Goal: Task Accomplishment & Management: Manage account settings

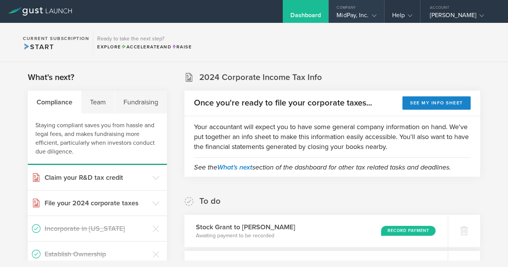
click at [364, 15] on div "MidPay, Inc." at bounding box center [357, 16] width 40 height 11
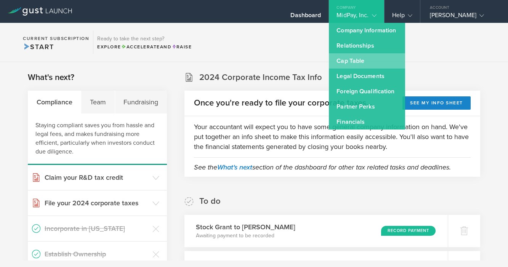
click at [363, 63] on link "Cap Table" at bounding box center [367, 60] width 76 height 15
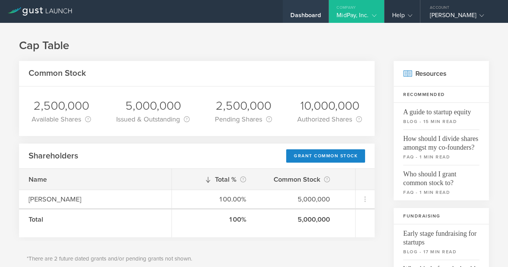
click at [304, 15] on div "Dashboard" at bounding box center [306, 16] width 31 height 11
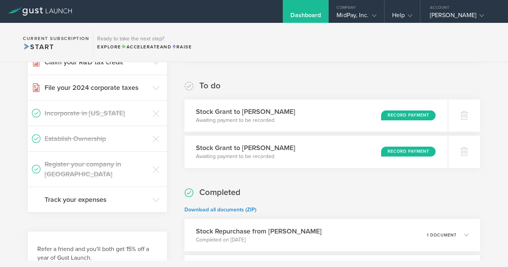
scroll to position [117, 0]
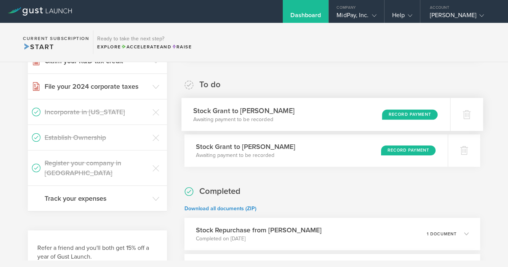
click at [419, 114] on div "Record Payment" at bounding box center [410, 114] width 56 height 10
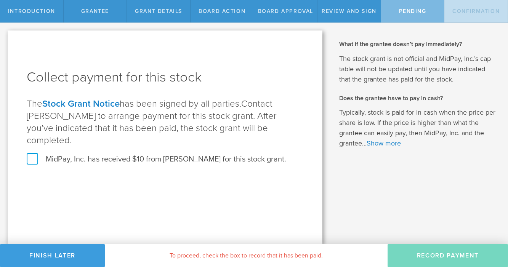
click at [125, 154] on label "MidPay, Inc. has received $10 from Jeremy Sanders for this stock grant." at bounding box center [157, 159] width 260 height 10
click at [0, 0] on input "MidPay, Inc. has received $10 from Jeremy Sanders for this stock grant." at bounding box center [0, 0] width 0 height 0
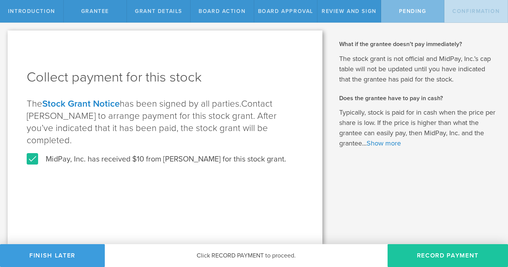
click at [464, 258] on button "Record Payment" at bounding box center [448, 255] width 121 height 23
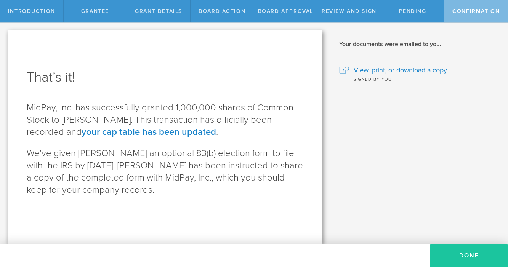
click at [473, 252] on button "Done" at bounding box center [469, 255] width 78 height 23
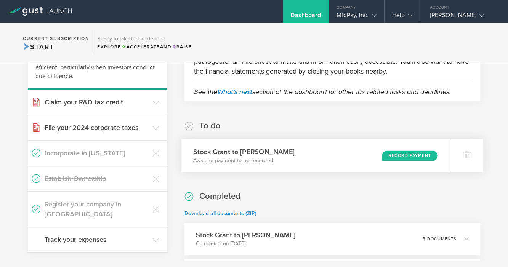
scroll to position [75, 0]
click at [342, 154] on div "Stock Grant to Damian Bornstein Awaiting payment to be recorded Record Payment" at bounding box center [316, 156] width 269 height 33
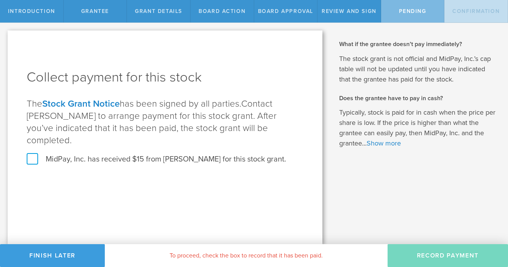
click at [133, 154] on label "MidPay, Inc. has received $15 from [PERSON_NAME] for this stock grant." at bounding box center [157, 159] width 260 height 10
click at [0, 0] on input "MidPay, Inc. has received $15 from [PERSON_NAME] for this stock grant." at bounding box center [0, 0] width 0 height 0
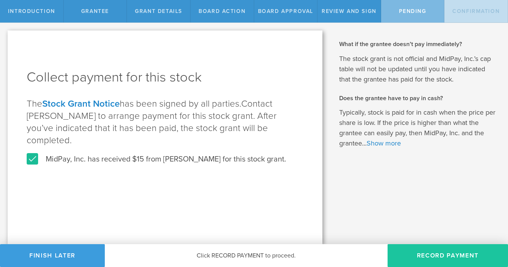
click at [459, 259] on button "Record Payment" at bounding box center [448, 255] width 121 height 23
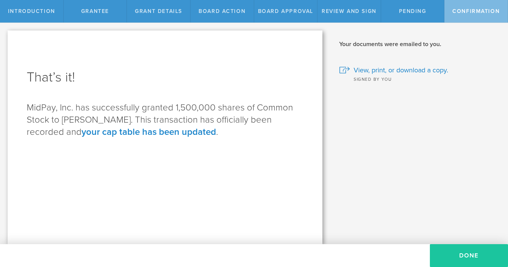
click at [476, 253] on button "Done" at bounding box center [469, 255] width 78 height 23
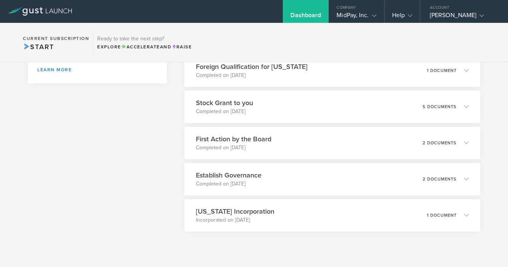
scroll to position [318, 0]
click at [313, 13] on div "Dashboard" at bounding box center [306, 16] width 31 height 11
click at [358, 16] on div "MidPay, Inc." at bounding box center [357, 16] width 40 height 11
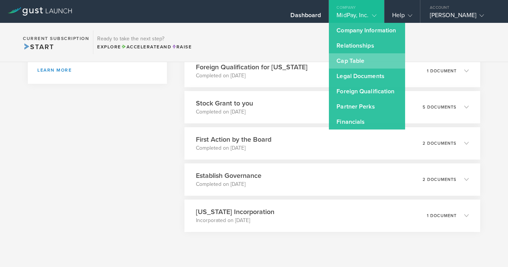
click at [354, 63] on link "Cap Table" at bounding box center [367, 60] width 76 height 15
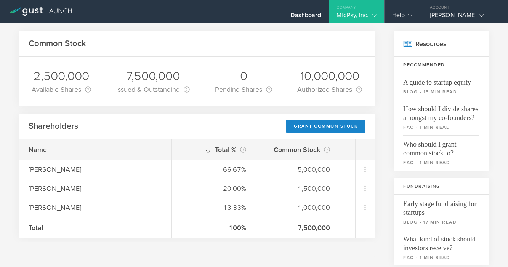
scroll to position [27, 0]
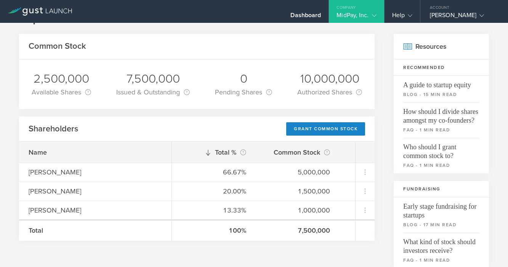
click at [349, 20] on div "MidPay, Inc." at bounding box center [357, 16] width 40 height 11
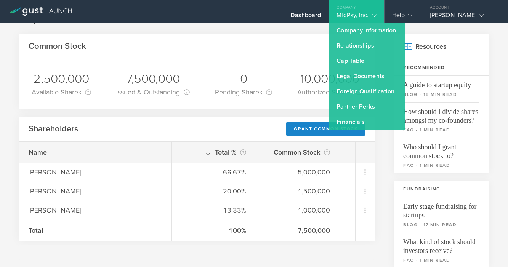
click at [283, 45] on div "Common Stock" at bounding box center [197, 47] width 356 height 26
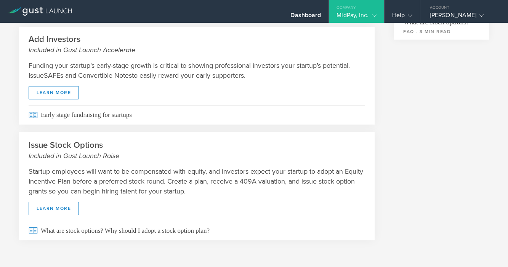
scroll to position [307, 0]
click at [309, 13] on div "Dashboard" at bounding box center [306, 16] width 31 height 11
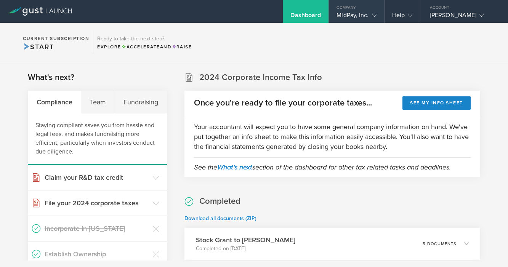
click at [372, 18] on gust-icon at bounding box center [373, 15] width 8 height 8
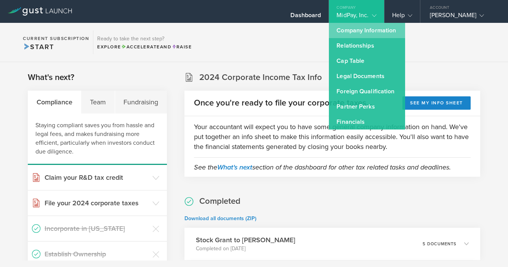
click at [390, 31] on link "Company Information" at bounding box center [367, 30] width 76 height 15
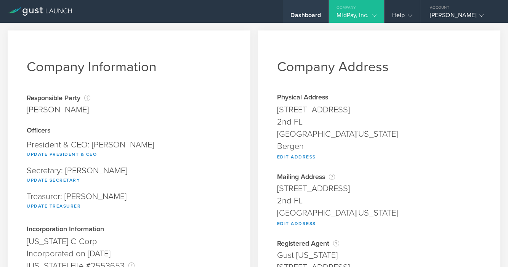
click at [314, 19] on div "Dashboard" at bounding box center [306, 16] width 31 height 11
